Goal: Information Seeking & Learning: Learn about a topic

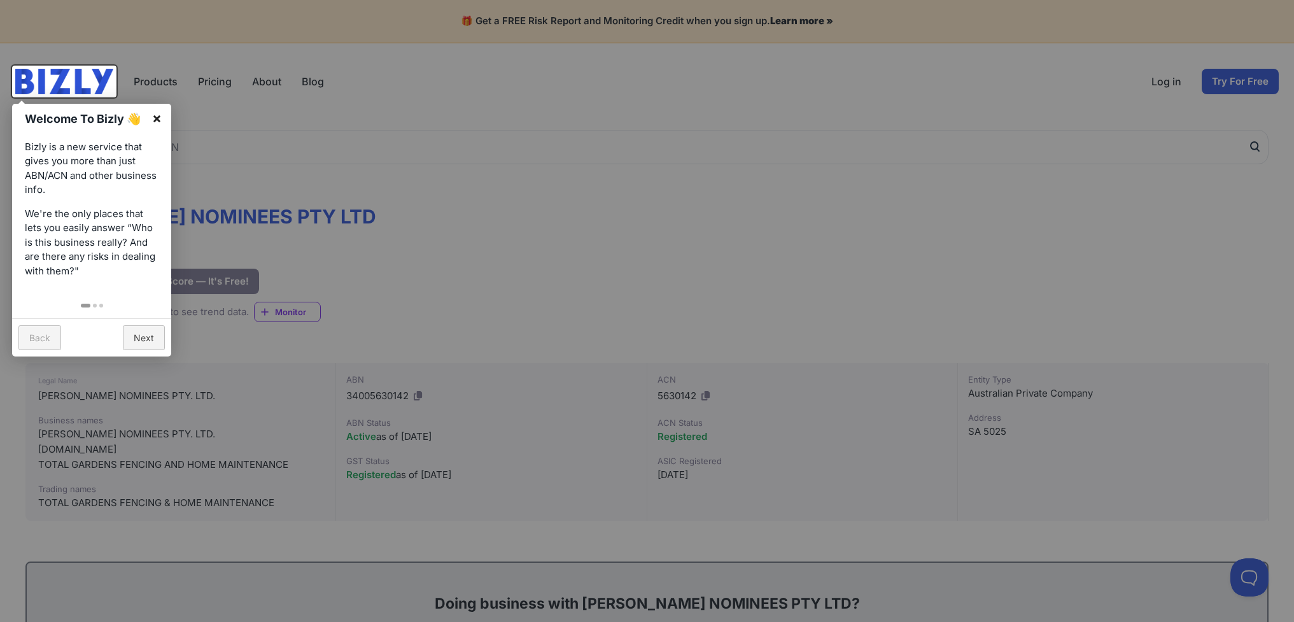
click at [151, 125] on link "×" at bounding box center [157, 118] width 29 height 29
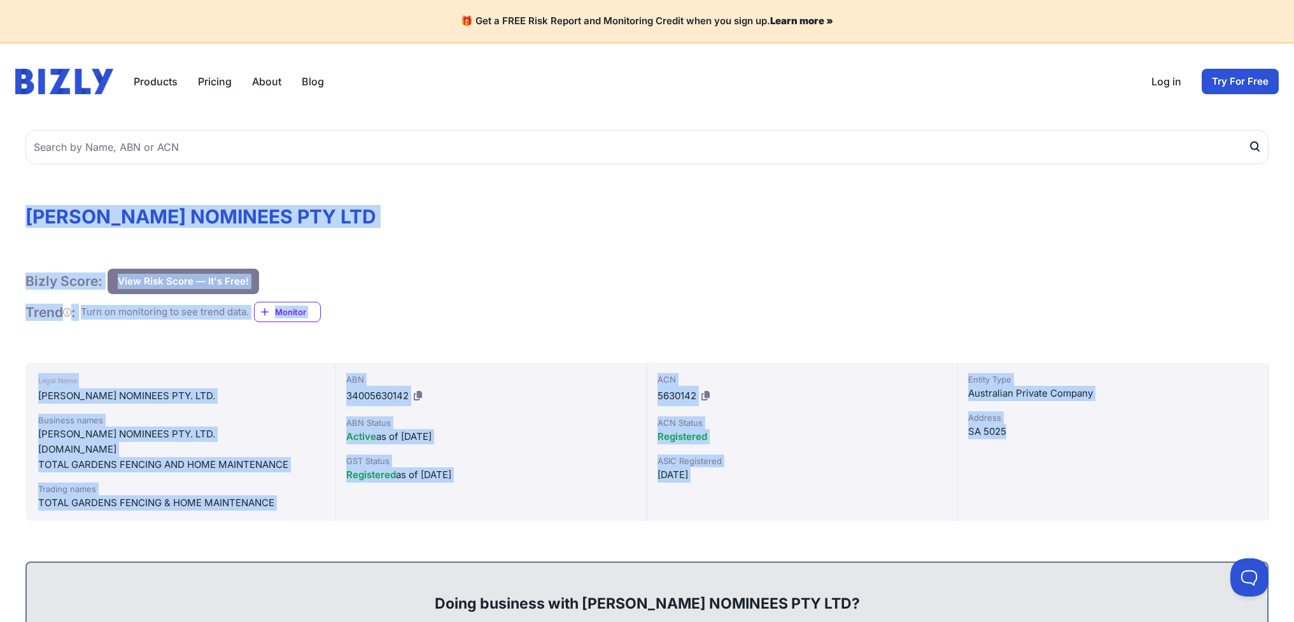
drag, startPoint x: 17, startPoint y: 182, endPoint x: 469, endPoint y: 473, distance: 538.2
copy div "LOREMIPSUMDO SITAMETC ADI ELI Seddo Eiusm: Temp Inci Utlab — Et'd Magn! Aliq En…"
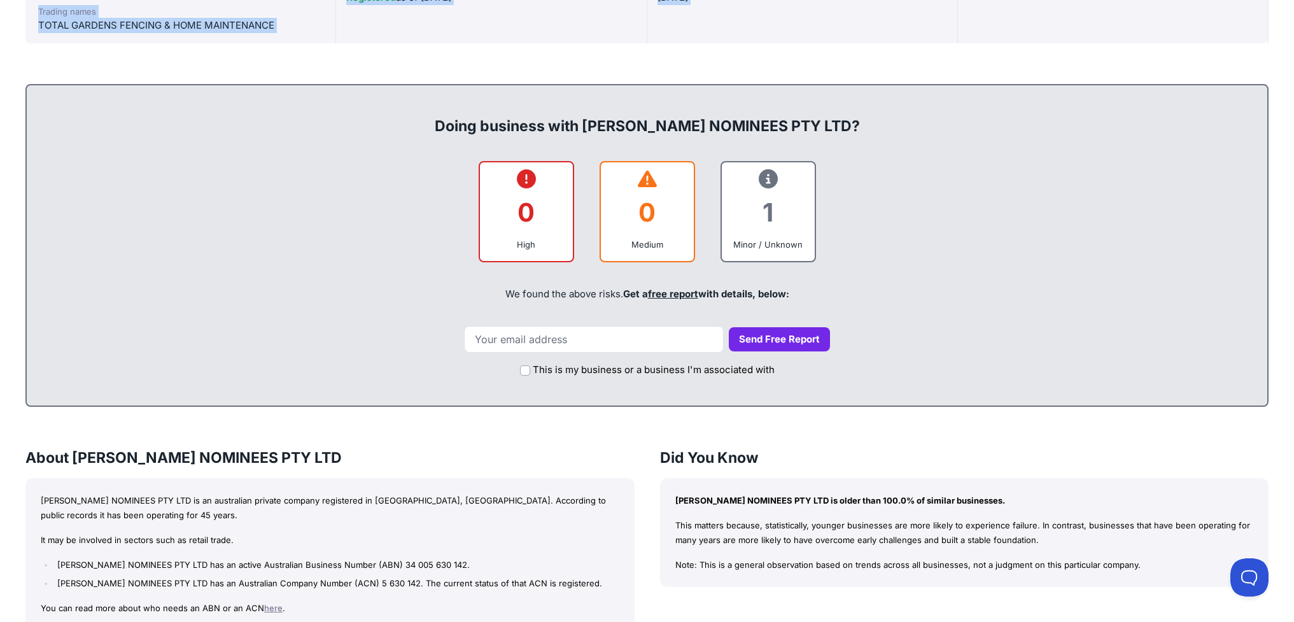
scroll to position [636, 0]
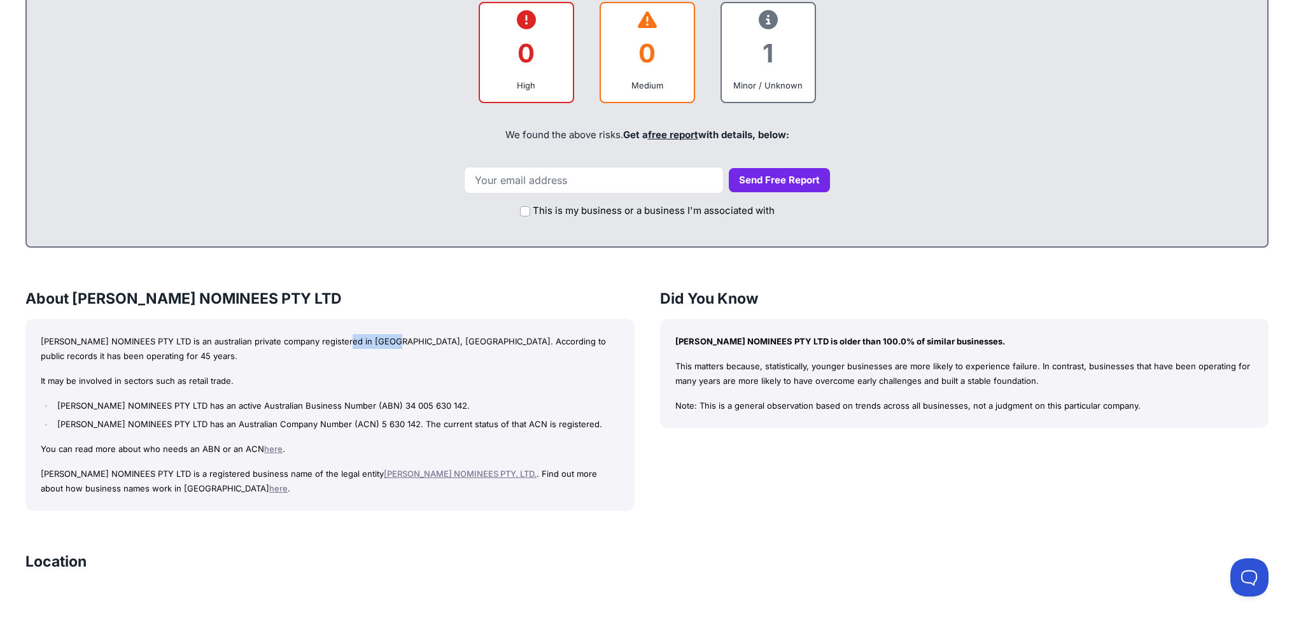
drag, startPoint x: 356, startPoint y: 342, endPoint x: 480, endPoint y: 358, distance: 125.1
click at [466, 351] on p "[PERSON_NAME] NOMINEES PTY LTD is an australian private company registered in […" at bounding box center [330, 348] width 578 height 29
click at [270, 206] on div "This is my business or a business I'm associated with" at bounding box center [646, 207] width 1215 height 29
click at [131, 274] on div "[PERSON_NAME] NOMINEES PTY LTD Bizly Score: View Risk Score — It's Free! View R…" at bounding box center [647, 402] width 1294 height 1838
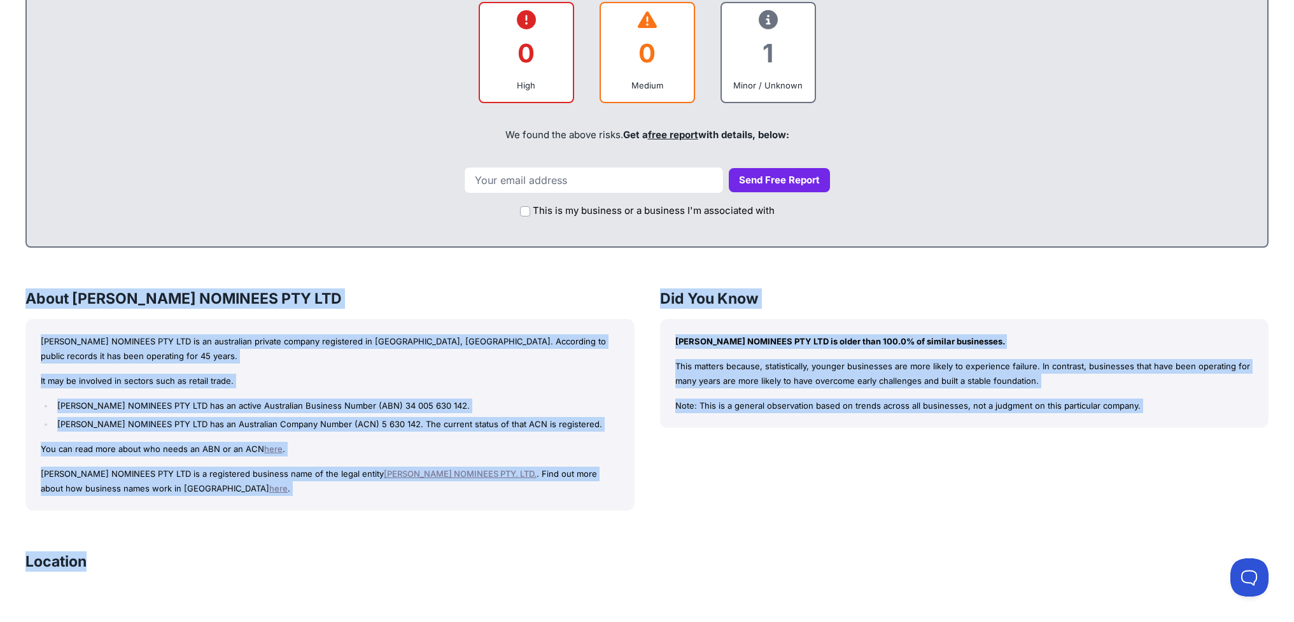
drag, startPoint x: 27, startPoint y: 294, endPoint x: 313, endPoint y: 498, distance: 350.8
click at [608, 564] on div "[PERSON_NAME] NOMINEES PTY LTD Bizly Score: View Risk Score — It's Free! View R…" at bounding box center [647, 402] width 1294 height 1838
copy div "About [PERSON_NAME] NOMINEES PTY LTD [PERSON_NAME] NOMINEES PTY LTD is an austr…"
click at [157, 526] on div "[PERSON_NAME] NOMINEES PTY LTD Bizly Score: View Risk Score — It's Free! View R…" at bounding box center [647, 402] width 1294 height 1838
click at [804, 374] on p "This matters because, statistically, younger businesses are more likely to expe…" at bounding box center [964, 373] width 578 height 29
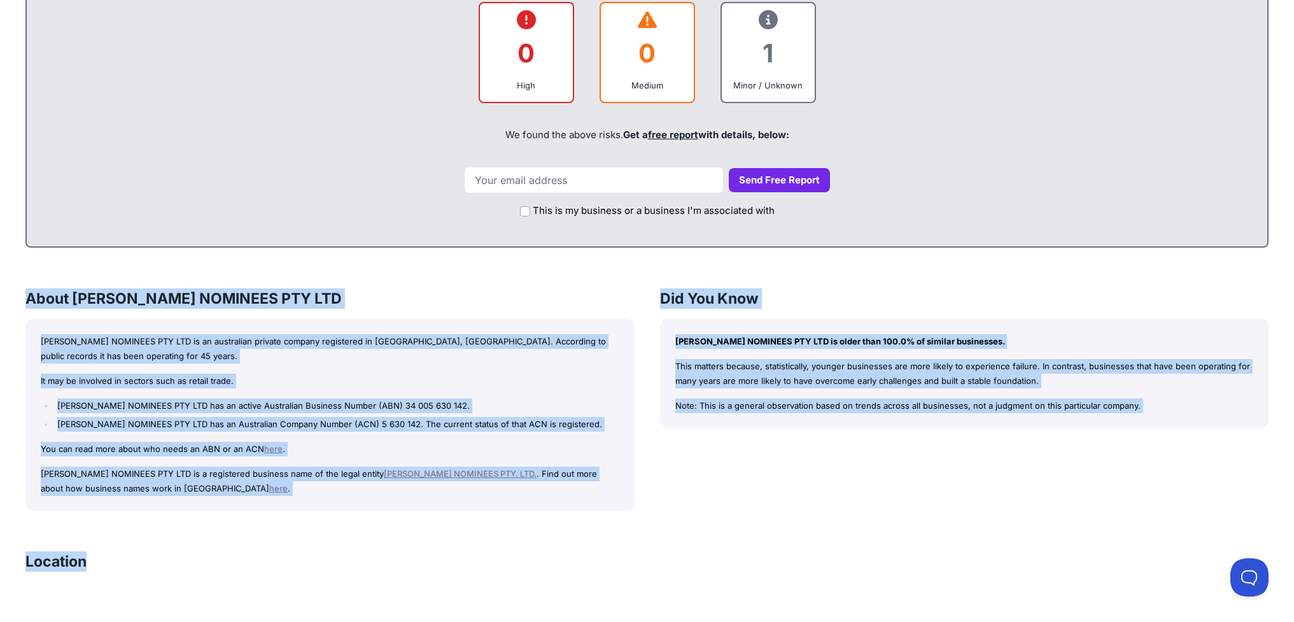
click at [700, 367] on p "This matters because, statistically, younger businesses are more likely to expe…" at bounding box center [964, 373] width 578 height 29
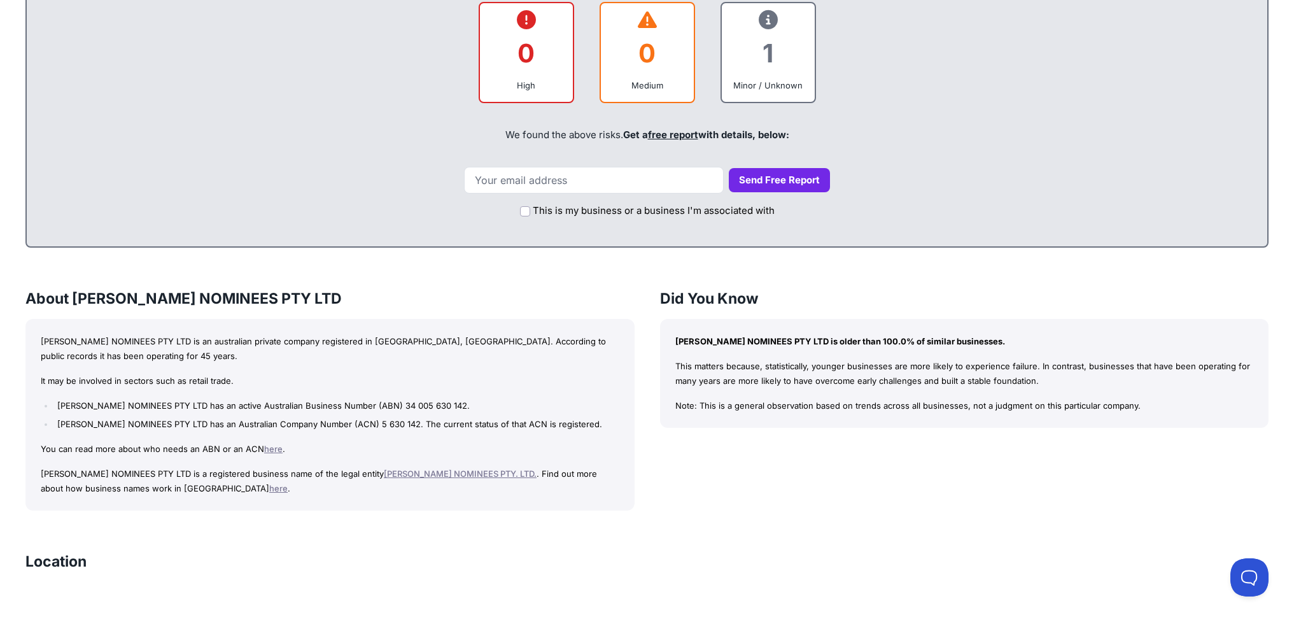
click at [137, 506] on div "[PERSON_NAME] NOMINEES PTY LTD is an australian private company registered in […" at bounding box center [329, 415] width 609 height 192
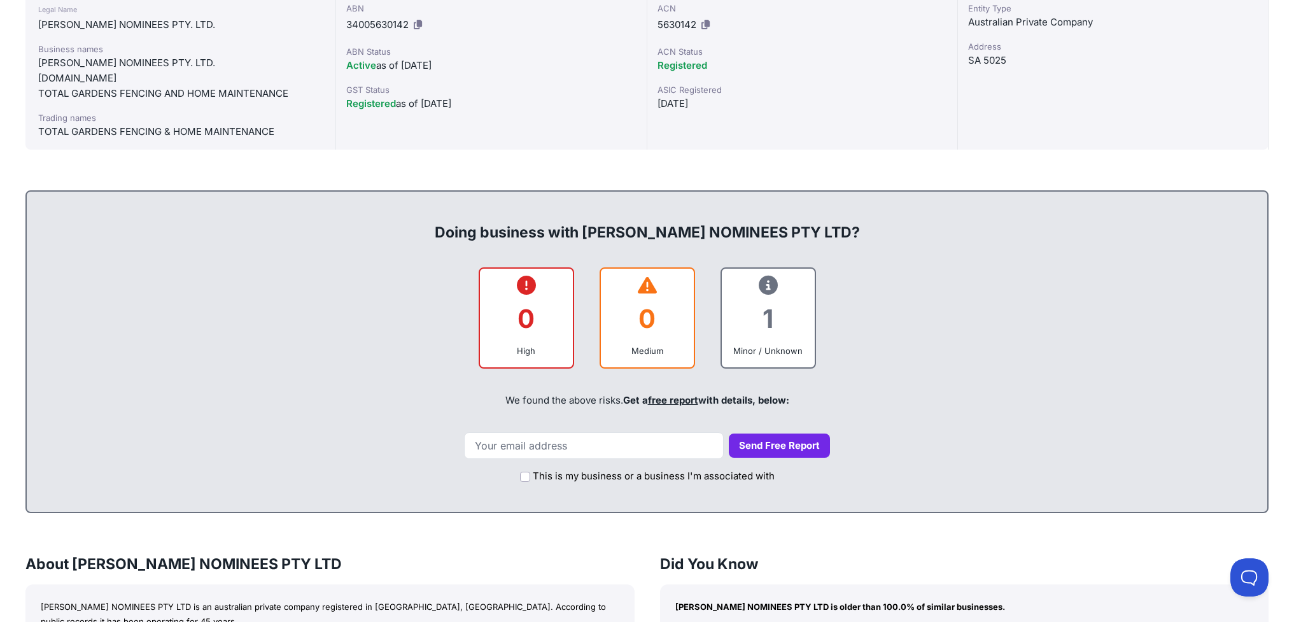
scroll to position [53, 0]
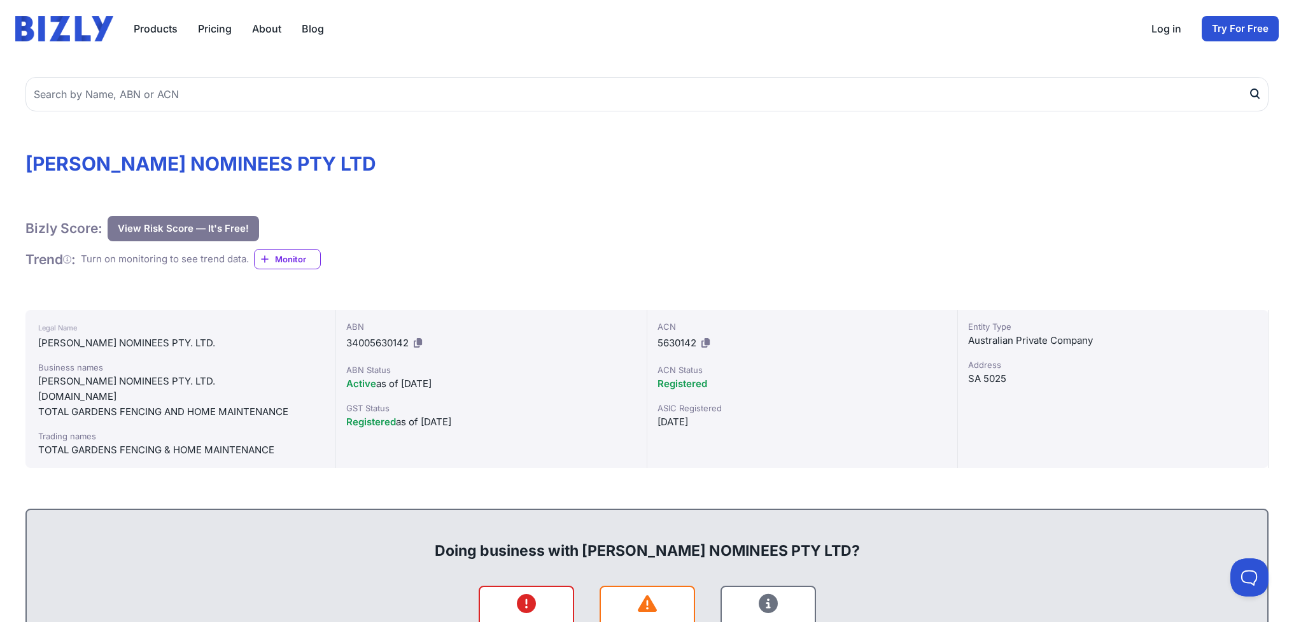
drag, startPoint x: 347, startPoint y: 343, endPoint x: 412, endPoint y: 342, distance: 64.3
click at [414, 342] on div "ABN 34005630142" at bounding box center [491, 336] width 290 height 33
copy div "34005630142"
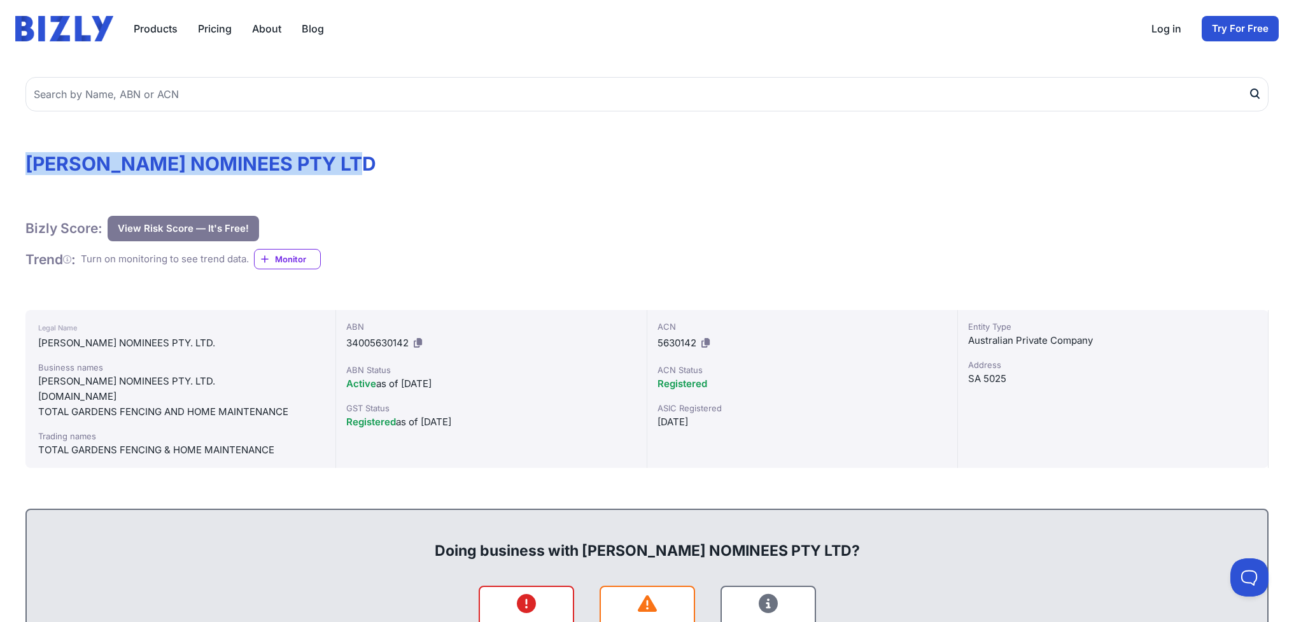
drag, startPoint x: 27, startPoint y: 144, endPoint x: 424, endPoint y: 165, distance: 397.6
copy h1 "[PERSON_NAME] NOMINEES PTY LTD"
